Goal: Transaction & Acquisition: Purchase product/service

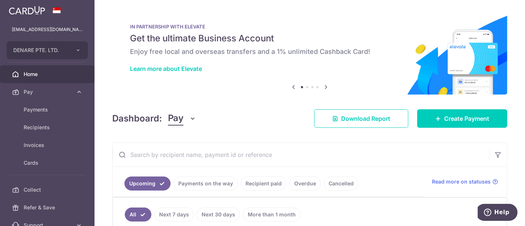
scroll to position [82, 0]
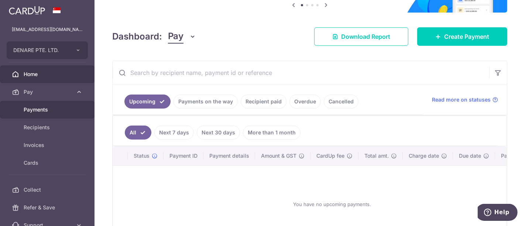
click at [44, 109] on span "Payments" at bounding box center [48, 109] width 49 height 7
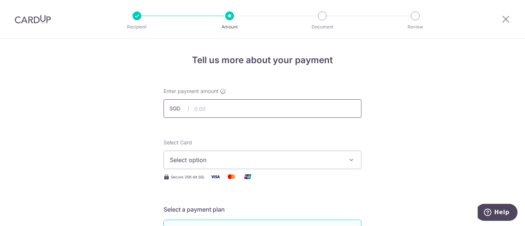
click at [208, 105] on input "text" at bounding box center [263, 108] width 198 height 18
click at [239, 106] on input "text" at bounding box center [263, 108] width 198 height 18
type input "131,250.00"
click at [195, 162] on span "Select option" at bounding box center [256, 160] width 172 height 9
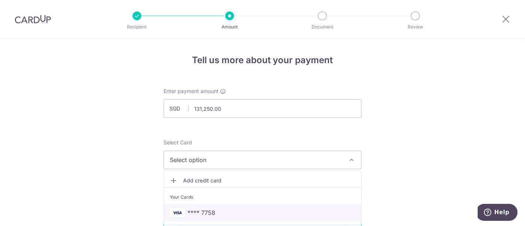
click at [198, 214] on span "**** 7758" at bounding box center [202, 212] width 28 height 9
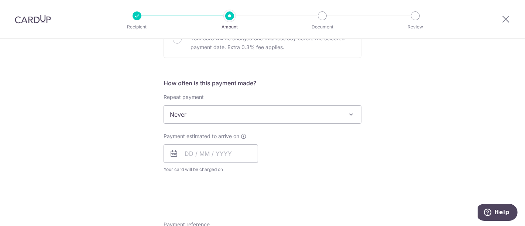
scroll to position [205, 0]
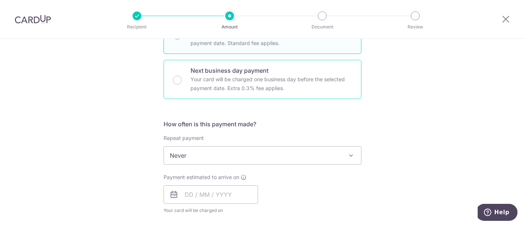
click at [219, 81] on p "Your card will be charged one business day before the selected payment date. Ex…" at bounding box center [272, 84] width 162 height 18
click at [182, 81] on input "Next business day payment Your card will be charged one business day before the…" at bounding box center [177, 80] width 9 height 9
radio input "false"
radio input "true"
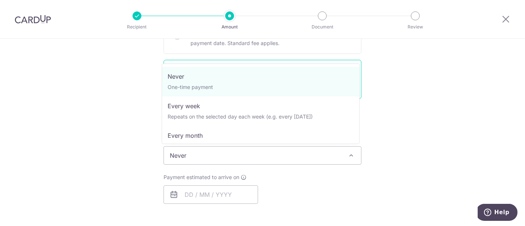
click at [192, 160] on span "Never" at bounding box center [262, 156] width 197 height 18
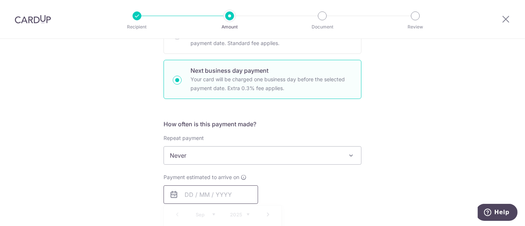
click at [193, 187] on input "text" at bounding box center [211, 194] width 95 height 18
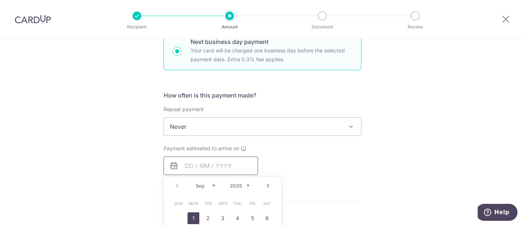
scroll to position [246, 0]
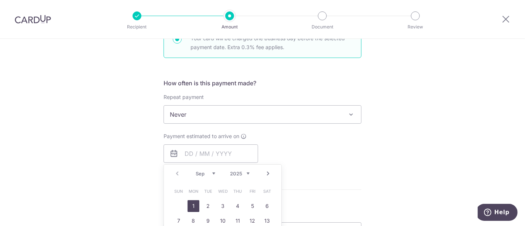
click at [192, 204] on link "1" at bounding box center [194, 206] width 12 height 12
type input "01/09/2025"
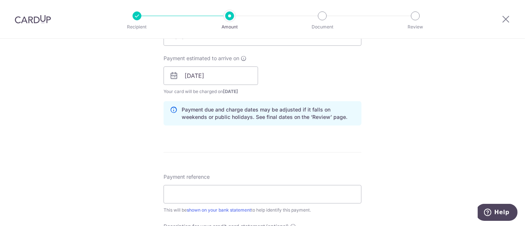
scroll to position [328, 0]
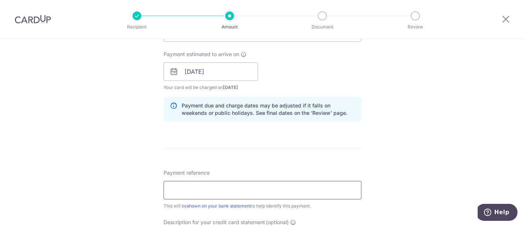
click at [193, 182] on input "Payment reference" at bounding box center [263, 190] width 198 height 18
type input "Denare Salary"
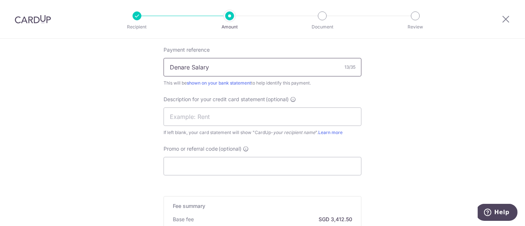
scroll to position [451, 0]
click at [194, 114] on input "text" at bounding box center [263, 116] width 198 height 18
drag, startPoint x: 217, startPoint y: 65, endPoint x: 86, endPoint y: 54, distance: 132.0
click at [172, 112] on input "text" at bounding box center [263, 116] width 198 height 18
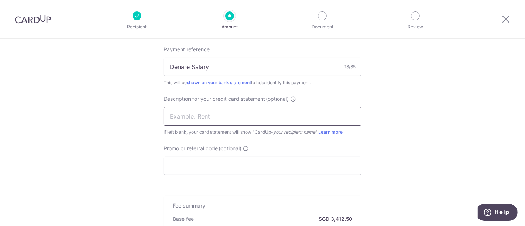
paste input "Denare Salary"
type input "Denare Salary"
click at [181, 161] on input "Promo or referral code (optional)" at bounding box center [263, 166] width 198 height 18
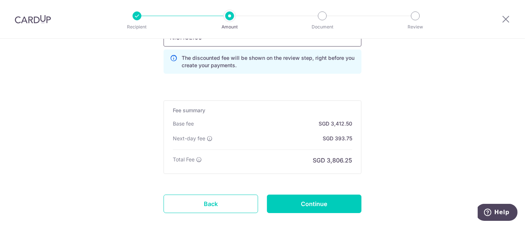
scroll to position [621, 0]
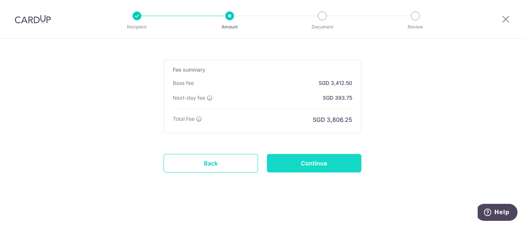
type input "NICHOL166"
click at [317, 165] on input "Continue" at bounding box center [314, 163] width 95 height 18
type input "Create Schedule"
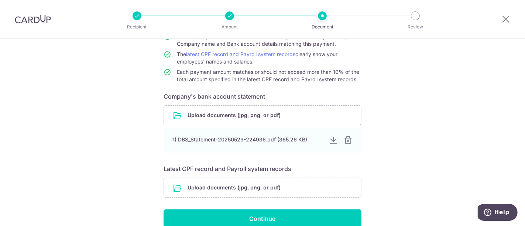
scroll to position [115, 0]
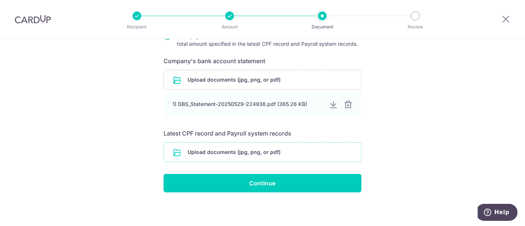
click at [216, 154] on input "file" at bounding box center [262, 152] width 197 height 19
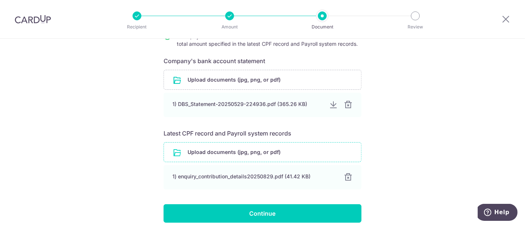
click at [276, 154] on input "file" at bounding box center [262, 152] width 197 height 19
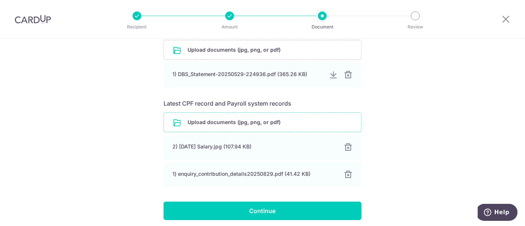
scroll to position [156, 0]
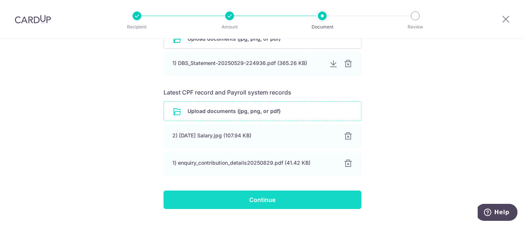
click at [254, 201] on input "Continue" at bounding box center [263, 200] width 198 height 18
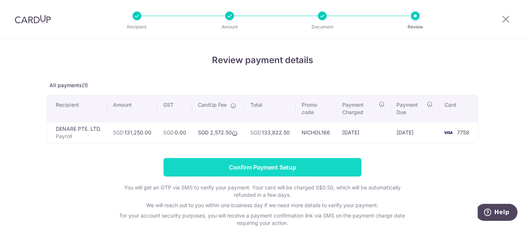
click at [262, 169] on input "Confirm Payment Setup" at bounding box center [263, 167] width 198 height 18
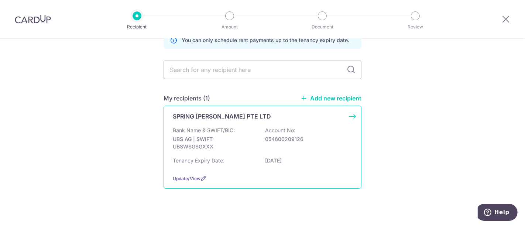
click at [253, 130] on div "Bank Name & SWIFT/BIC: UBS AG | SWIFT: UBSWSGSGXXX Account No: 054600209126" at bounding box center [263, 140] width 180 height 27
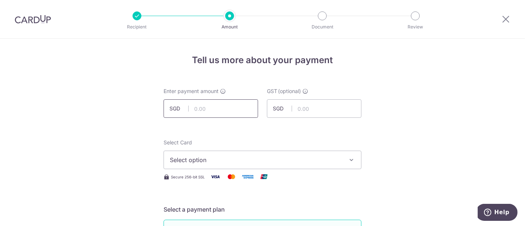
click at [230, 107] on input "text" at bounding box center [211, 108] width 95 height 18
type input "2,980.00"
click at [321, 105] on input "text" at bounding box center [314, 108] width 95 height 18
type input "268.20"
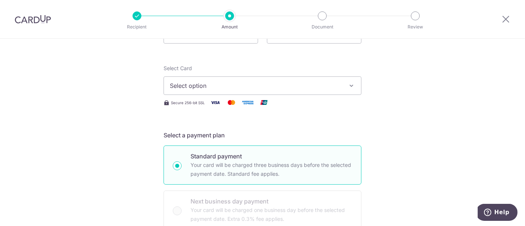
scroll to position [82, 0]
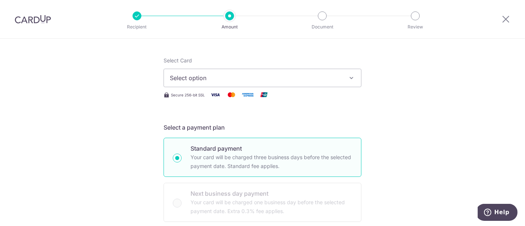
click at [179, 73] on button "Select option" at bounding box center [263, 78] width 198 height 18
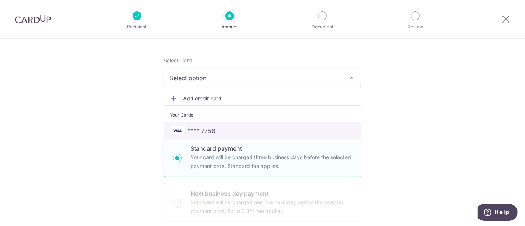
click at [216, 126] on span "**** 7758" at bounding box center [262, 130] width 185 height 9
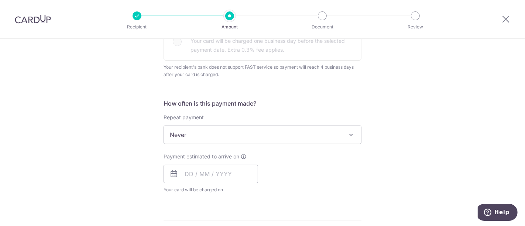
scroll to position [246, 0]
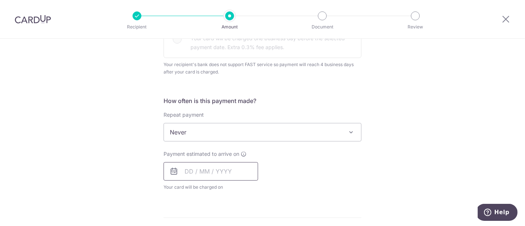
click at [199, 164] on input "text" at bounding box center [211, 171] width 95 height 18
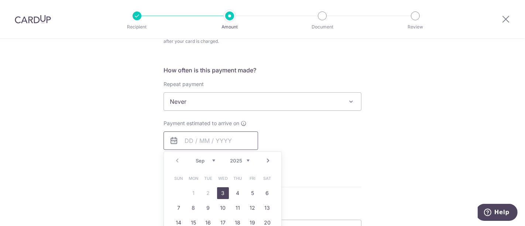
scroll to position [287, 0]
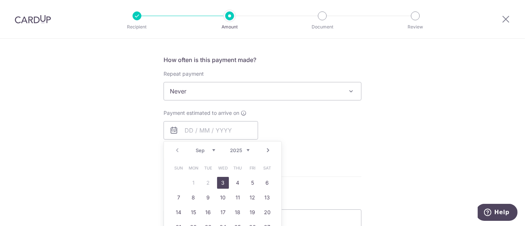
click at [223, 182] on link "3" at bounding box center [223, 183] width 12 height 12
type input "03/09/2025"
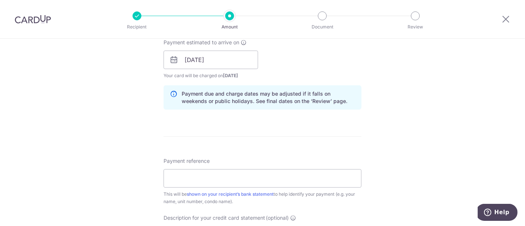
scroll to position [410, 0]
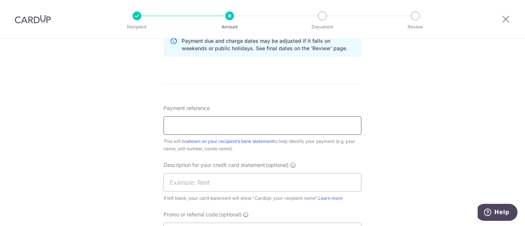
click at [209, 126] on input "Payment reference" at bounding box center [263, 125] width 198 height 18
type input "Denare Rental"
drag, startPoint x: 222, startPoint y: 123, endPoint x: 92, endPoint y: 122, distance: 130.4
click at [103, 122] on div "Tell us more about your payment Enter payment amount SGD 2,980.00 2980.00 GST (…" at bounding box center [262, 11] width 525 height 766
click at [195, 178] on input "text" at bounding box center [263, 182] width 198 height 18
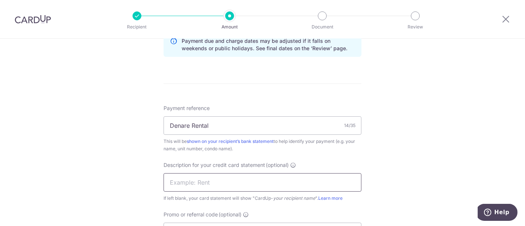
paste input "Denare Rental"
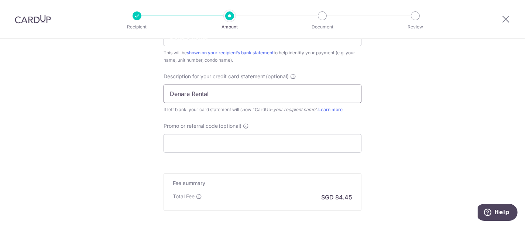
scroll to position [533, 0]
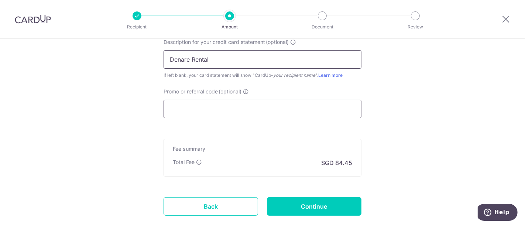
type input "Denare Rental"
click at [205, 102] on input "Promo or referral code (optional)" at bounding box center [263, 109] width 198 height 18
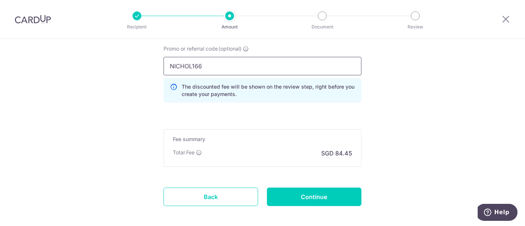
scroll to position [610, 0]
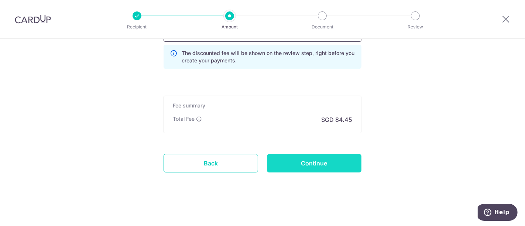
type input "NICHOL166"
click at [315, 167] on input "Continue" at bounding box center [314, 163] width 95 height 18
type input "Create Schedule"
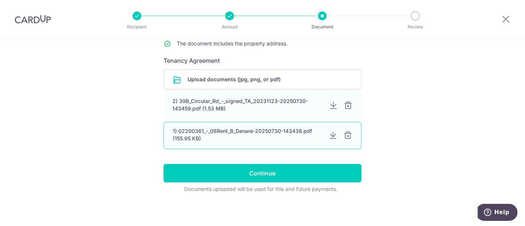
click at [345, 137] on div at bounding box center [348, 135] width 9 height 9
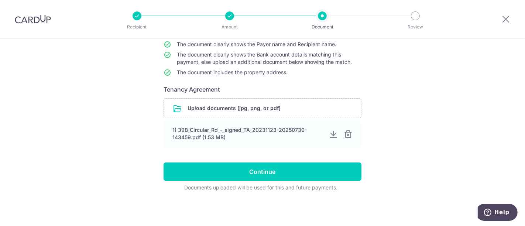
scroll to position [81, 0]
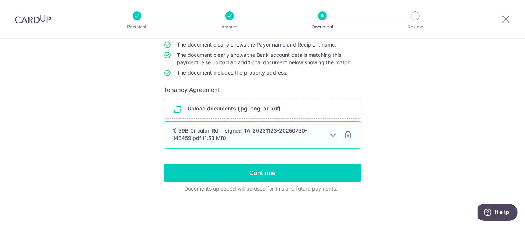
click at [347, 136] on div at bounding box center [348, 135] width 9 height 9
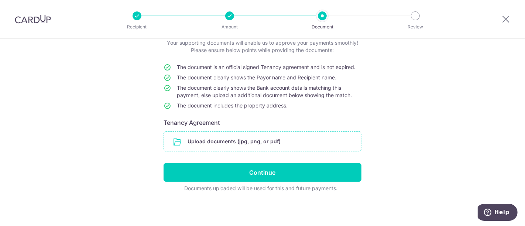
click at [251, 144] on input "file" at bounding box center [262, 141] width 197 height 19
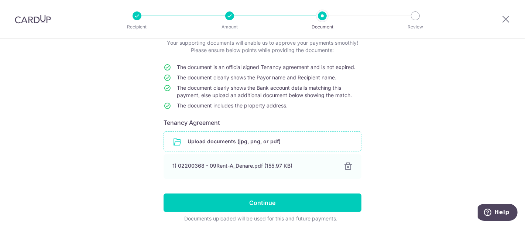
click at [262, 146] on input "file" at bounding box center [262, 141] width 197 height 19
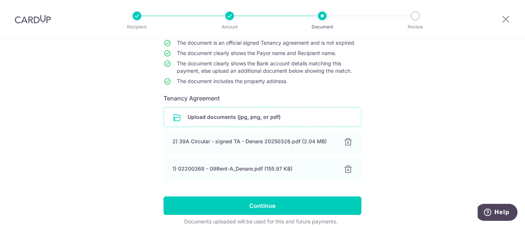
scroll to position [89, 0]
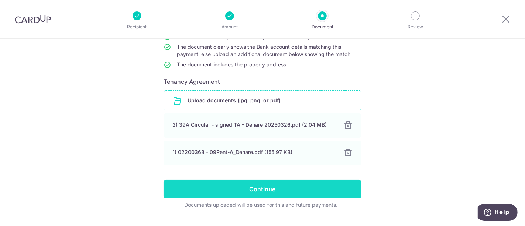
click at [263, 188] on input "Continue" at bounding box center [263, 189] width 198 height 18
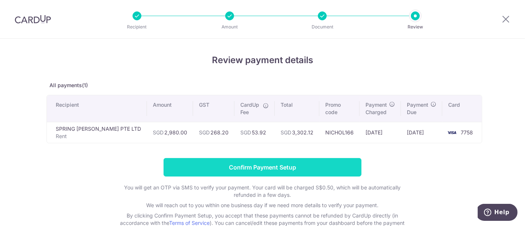
click at [262, 167] on input "Confirm Payment Setup" at bounding box center [263, 167] width 198 height 18
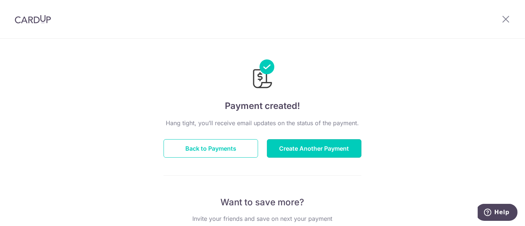
drag, startPoint x: 312, startPoint y: 141, endPoint x: 161, endPoint y: 11, distance: 199.6
click at [312, 141] on button "Create Another Payment" at bounding box center [314, 148] width 95 height 18
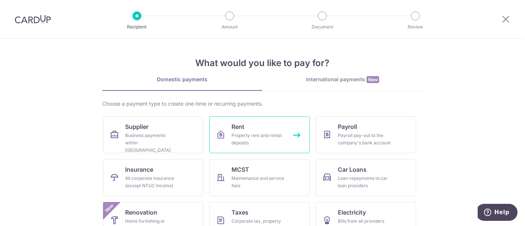
click at [245, 128] on link "Rent Property rent and rental deposits" at bounding box center [259, 134] width 100 height 37
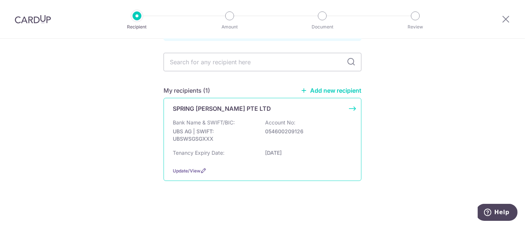
scroll to position [49, 0]
click at [243, 120] on div "Bank Name & SWIFT/BIC: UBS AG | SWIFT: UBSWSGSGXXX Account No: 054600209126" at bounding box center [263, 131] width 180 height 27
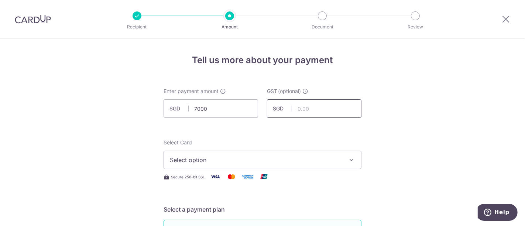
type input "7,000.00"
click at [316, 111] on input "text" at bounding box center [314, 108] width 95 height 18
type input "630.00"
click at [172, 160] on span "Select option" at bounding box center [256, 160] width 172 height 9
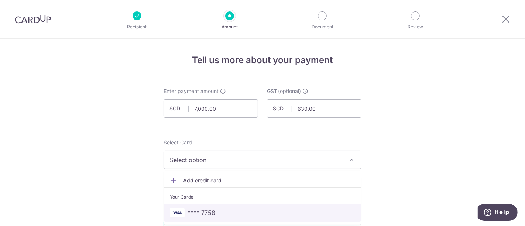
click at [198, 209] on span "**** 7758" at bounding box center [202, 212] width 28 height 9
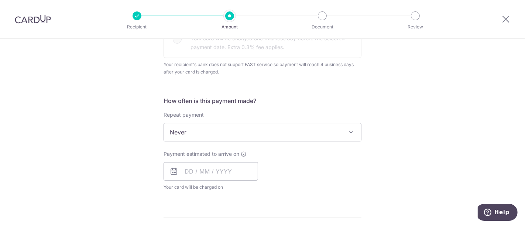
scroll to position [287, 0]
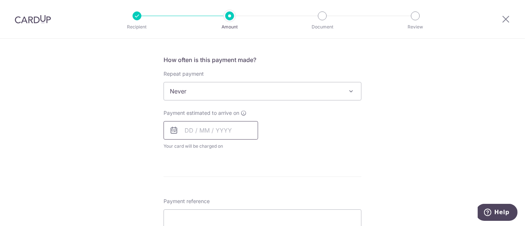
click at [208, 132] on input "text" at bounding box center [211, 130] width 95 height 18
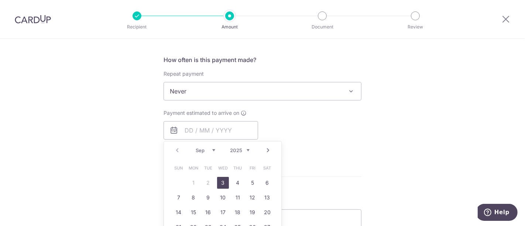
click at [222, 181] on link "3" at bounding box center [223, 183] width 12 height 12
type input "03/09/2025"
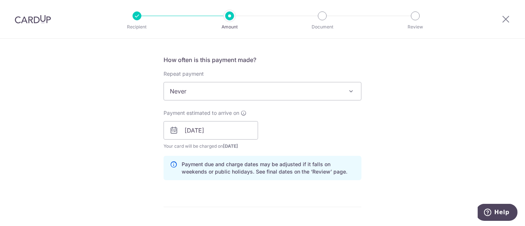
scroll to position [369, 0]
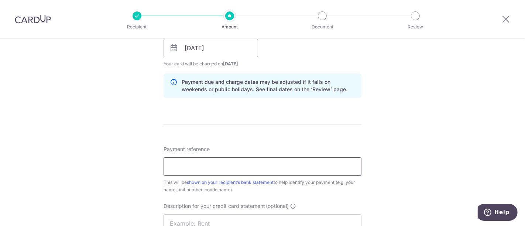
click at [193, 166] on input "Payment reference" at bounding box center [263, 166] width 198 height 18
click at [207, 167] on input "Denare salary" at bounding box center [263, 166] width 198 height 18
type input "Denare Rental"
drag, startPoint x: 216, startPoint y: 165, endPoint x: 130, endPoint y: 162, distance: 85.8
click at [132, 162] on div "Tell us more about your payment Enter payment amount SGD 7,000.00 7000.00 GST (…" at bounding box center [262, 52] width 525 height 766
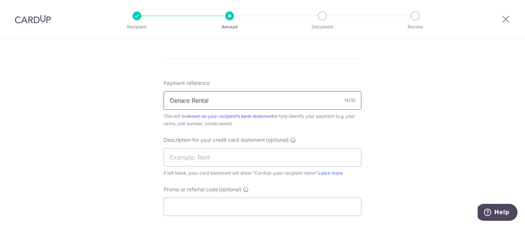
scroll to position [492, 0]
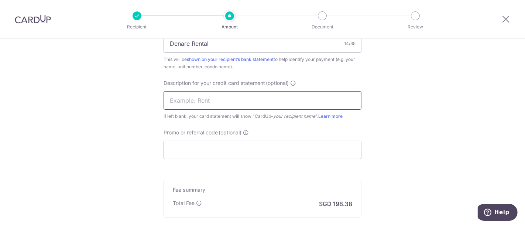
click at [200, 105] on input "text" at bounding box center [263, 100] width 198 height 18
paste input "Denare Rental"
type input "Denare Rental"
click at [187, 150] on input "Promo or referral code (optional)" at bounding box center [263, 150] width 198 height 18
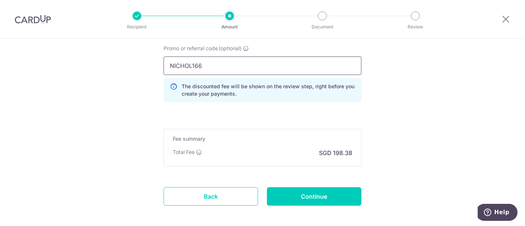
scroll to position [610, 0]
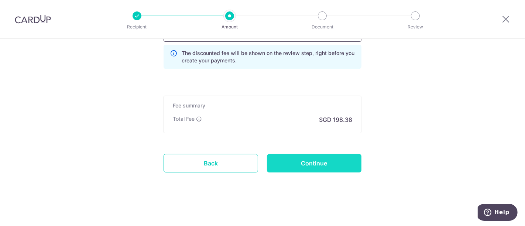
type input "NICHOL166"
click at [317, 165] on input "Continue" at bounding box center [314, 163] width 95 height 18
type input "Create Schedule"
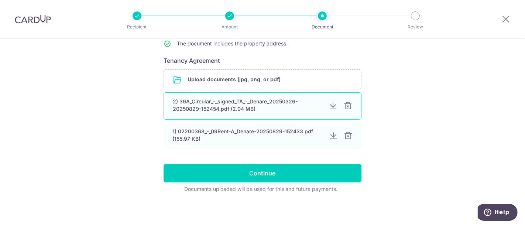
click at [346, 106] on div at bounding box center [348, 106] width 9 height 9
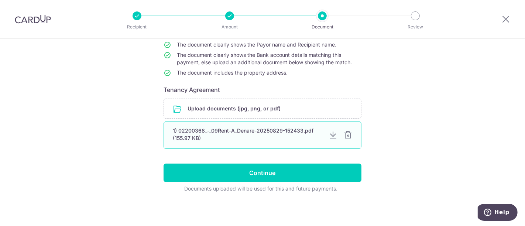
click at [348, 135] on div at bounding box center [348, 135] width 9 height 9
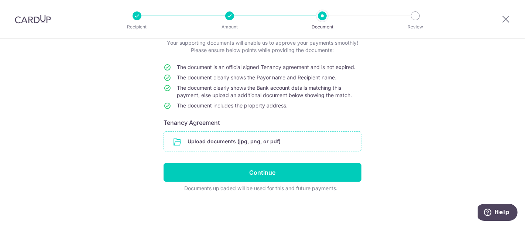
click at [220, 138] on input "file" at bounding box center [262, 141] width 197 height 19
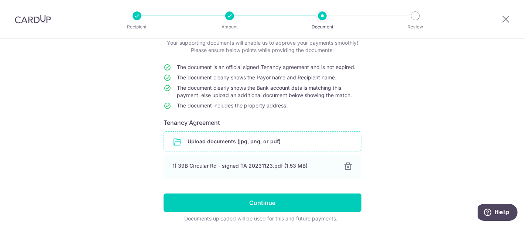
click at [253, 142] on input "file" at bounding box center [262, 141] width 197 height 19
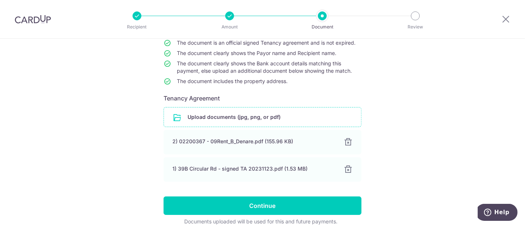
scroll to position [106, 0]
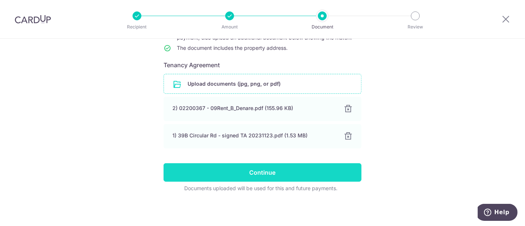
click at [266, 173] on input "Continue" at bounding box center [263, 172] width 198 height 18
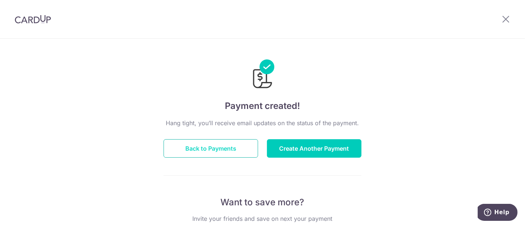
click at [235, 152] on button "Back to Payments" at bounding box center [211, 148] width 95 height 18
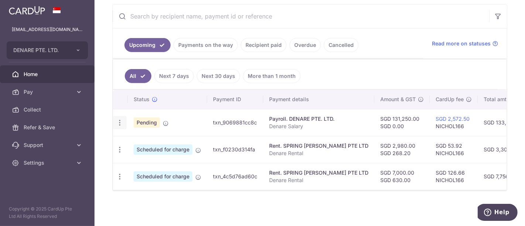
click at [116, 116] on div "Update payment Cancel payment" at bounding box center [120, 123] width 14 height 14
click at [120, 120] on icon "button" at bounding box center [120, 123] width 8 height 8
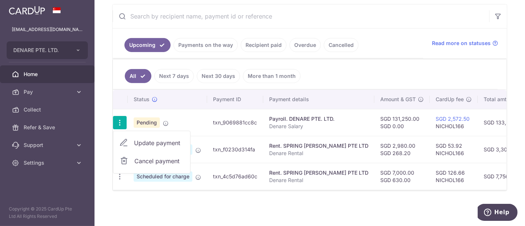
click at [118, 119] on icon "button" at bounding box center [120, 123] width 8 height 8
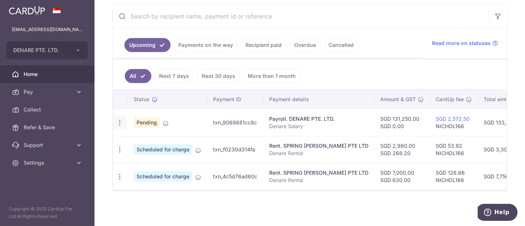
click at [118, 119] on icon "button" at bounding box center [120, 123] width 8 height 8
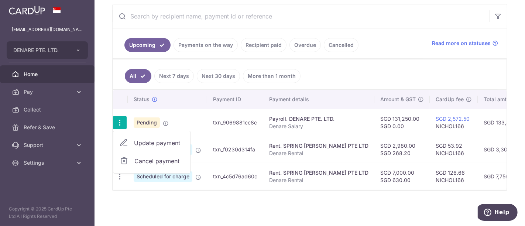
click at [152, 143] on span "Update payment" at bounding box center [159, 143] width 50 height 9
radio input "true"
type input "131,250.00"
type input "01/09/2025"
type input "Denare Salary"
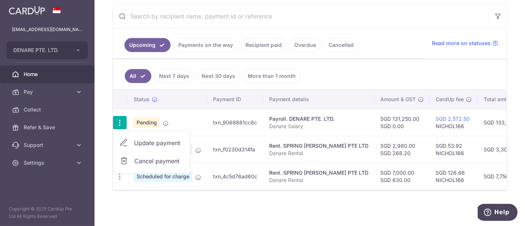
type input "Denare Salary"
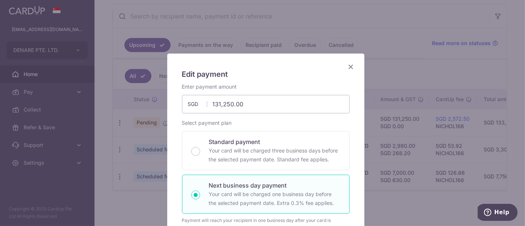
type input "NICHOL166"
drag, startPoint x: 233, startPoint y: 103, endPoint x: 173, endPoint y: 99, distance: 60.0
click at [187, 101] on div "131,250.00 131250.00 SGD" at bounding box center [266, 104] width 168 height 18
click at [306, 104] on input "162650" at bounding box center [266, 104] width 168 height 18
type input "162,650.00"
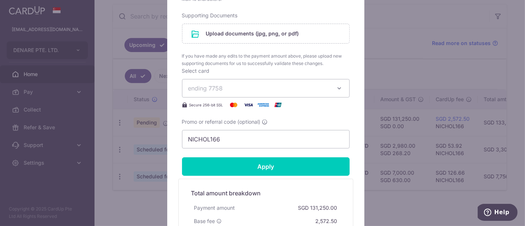
scroll to position [412, 0]
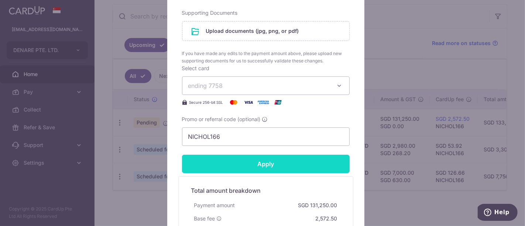
click at [257, 164] on input "Apply" at bounding box center [266, 164] width 168 height 18
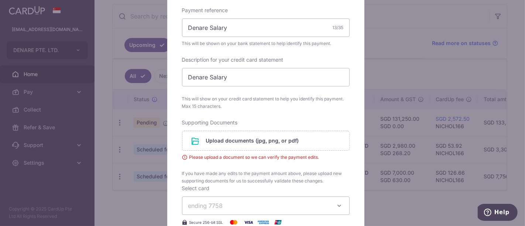
scroll to position [289, 0]
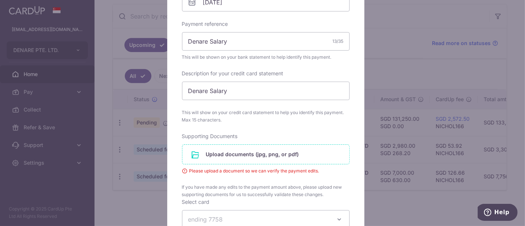
click at [247, 154] on input "file" at bounding box center [265, 154] width 167 height 19
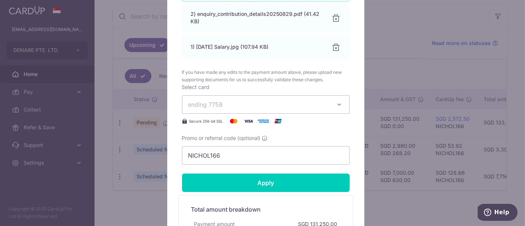
scroll to position [453, 0]
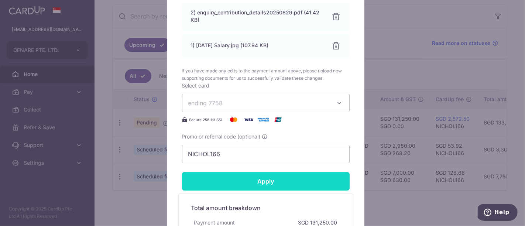
click at [259, 181] on input "Apply" at bounding box center [266, 181] width 168 height 18
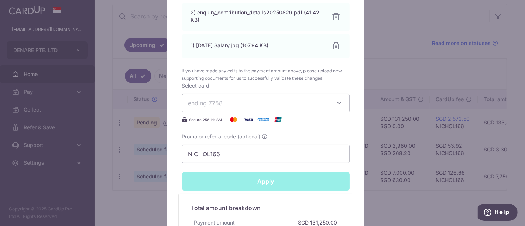
type input "Successfully Applied"
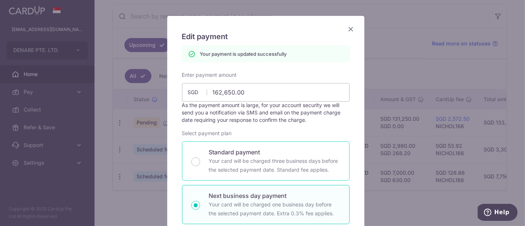
scroll to position [0, 0]
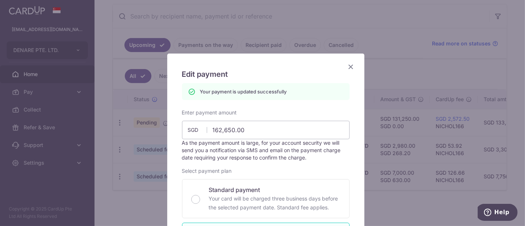
click at [349, 65] on icon "Close" at bounding box center [351, 66] width 9 height 9
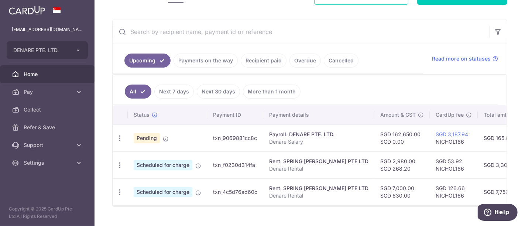
scroll to position [132, 0]
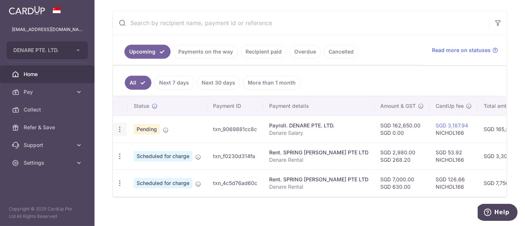
click at [119, 129] on icon "button" at bounding box center [120, 130] width 8 height 8
click at [148, 148] on span "Update payment" at bounding box center [159, 149] width 50 height 9
radio input "true"
type input "162,650.00"
type input "01/09/2025"
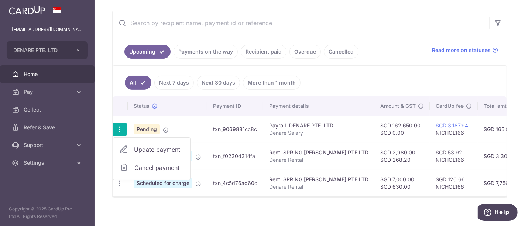
type input "Denare Salary"
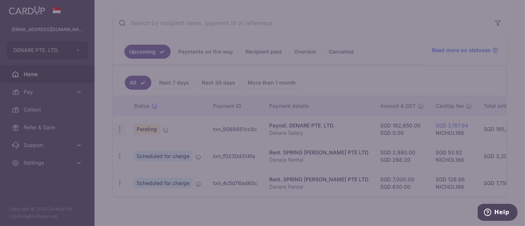
type input "NICHOL166"
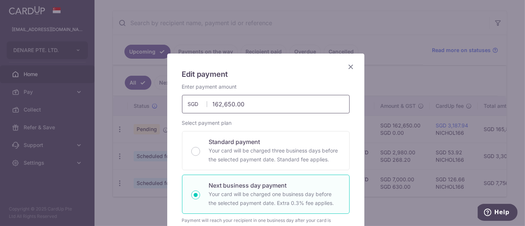
drag, startPoint x: 249, startPoint y: 103, endPoint x: 166, endPoint y: 103, distance: 82.7
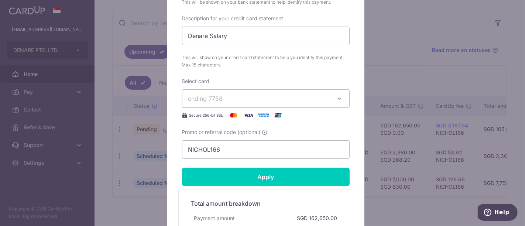
scroll to position [328, 0]
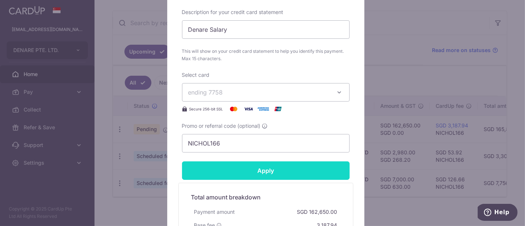
type input "131,250.00"
click at [243, 168] on input "Apply" at bounding box center [266, 170] width 168 height 18
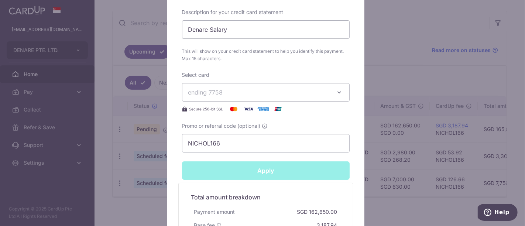
type input "Successfully Applied"
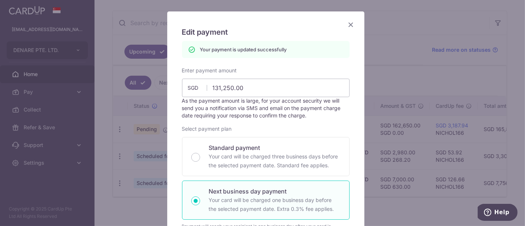
scroll to position [0, 0]
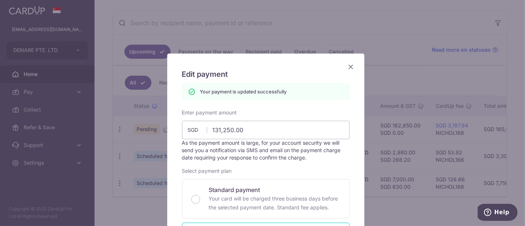
click at [348, 66] on icon "Close" at bounding box center [351, 66] width 9 height 9
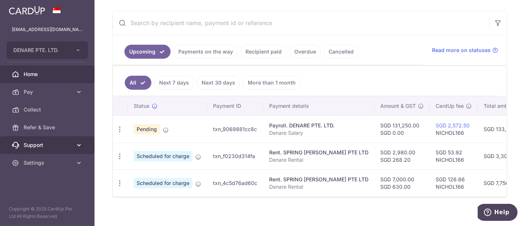
click at [57, 146] on span "Support" at bounding box center [48, 144] width 49 height 7
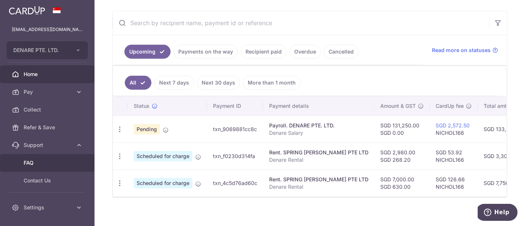
click at [34, 166] on span "FAQ" at bounding box center [48, 162] width 49 height 7
